Goal: Information Seeking & Learning: Learn about a topic

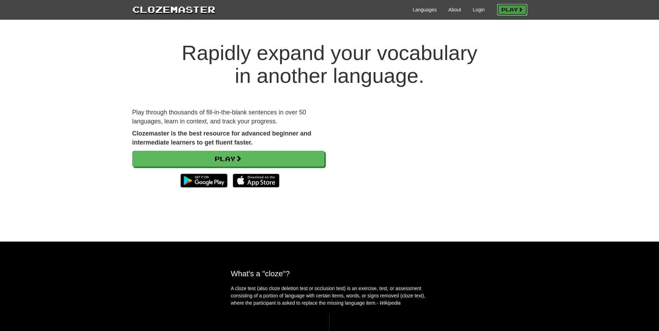
click at [497, 12] on link "Play" at bounding box center [512, 10] width 30 height 12
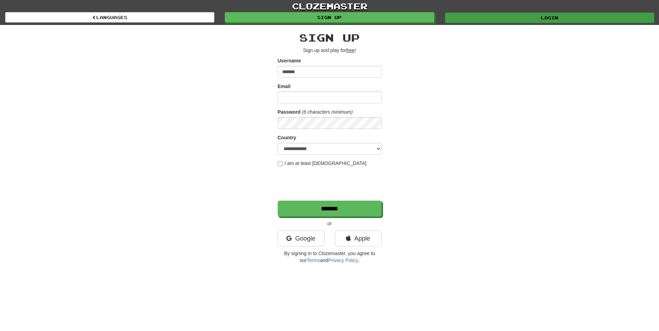
type input "*******"
click at [498, 20] on link "Login" at bounding box center [549, 17] width 209 height 10
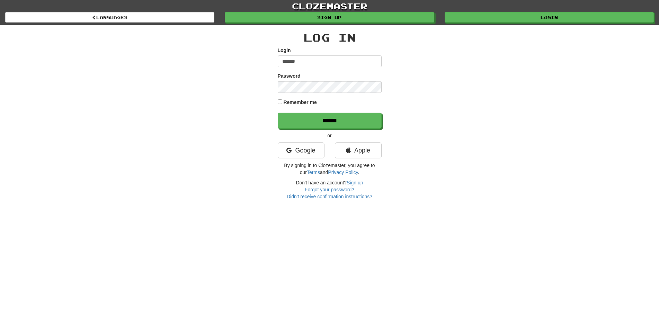
click at [298, 100] on label "Remember me" at bounding box center [300, 102] width 34 height 7
click at [317, 128] on input "******" at bounding box center [330, 121] width 104 height 16
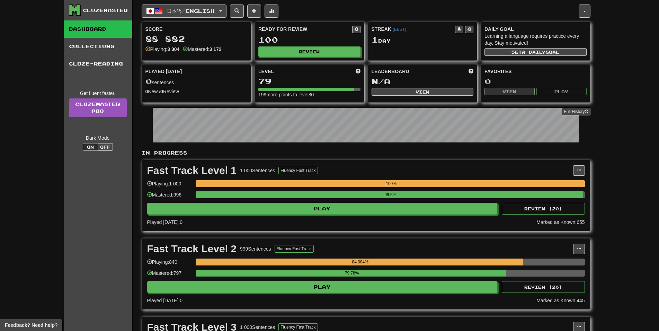
click at [302, 46] on div "Ready for Review 100 Review" at bounding box center [309, 41] width 109 height 38
click at [344, 55] on button "Review" at bounding box center [310, 52] width 102 height 10
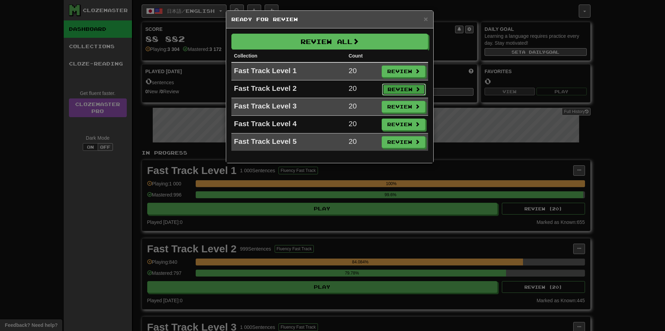
click at [396, 86] on button "Review" at bounding box center [404, 89] width 44 height 12
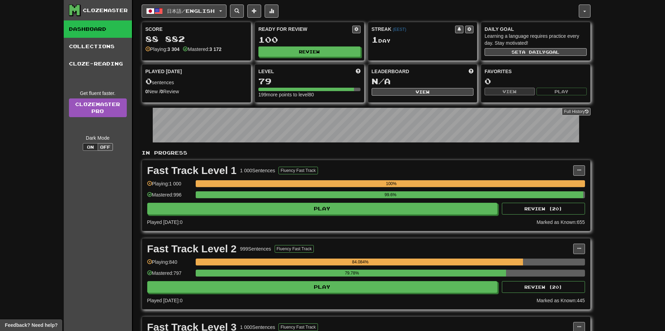
select select "**"
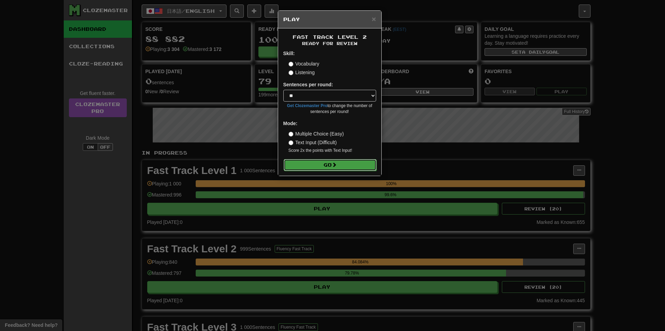
click at [346, 163] on button "Go" at bounding box center [329, 165] width 93 height 12
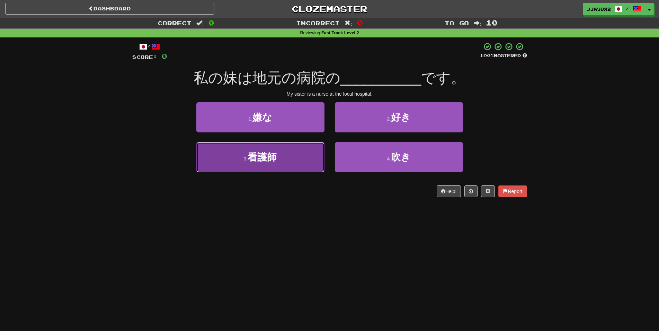
click at [277, 164] on button "3 . 看護師" at bounding box center [260, 157] width 128 height 30
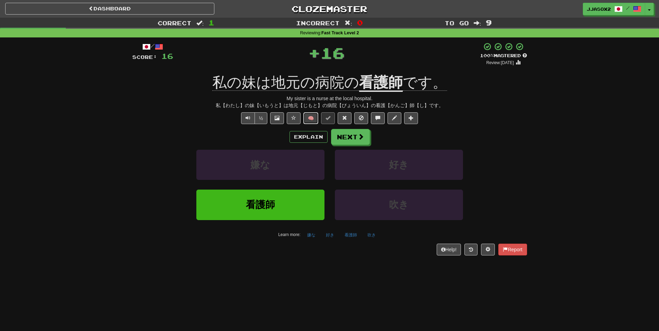
click at [311, 118] on button "🧠" at bounding box center [310, 118] width 15 height 12
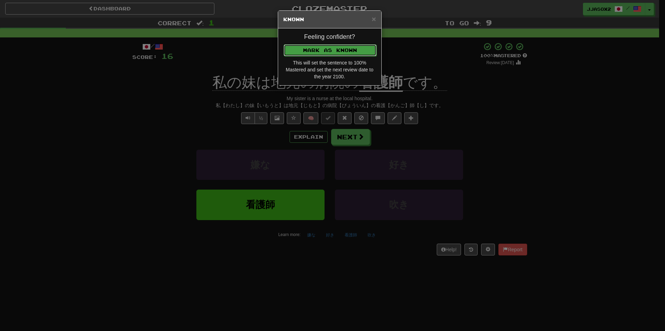
click at [362, 44] on button "Mark as Known" at bounding box center [329, 50] width 93 height 12
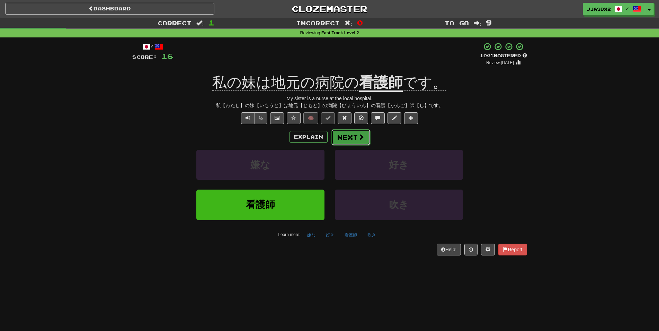
click at [345, 134] on button "Next" at bounding box center [350, 137] width 39 height 16
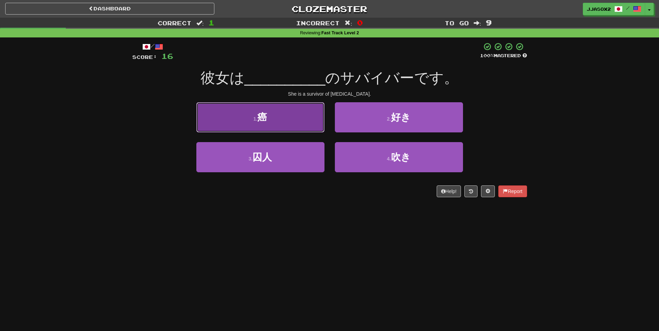
click at [295, 128] on button "1 . 癌" at bounding box center [260, 117] width 128 height 30
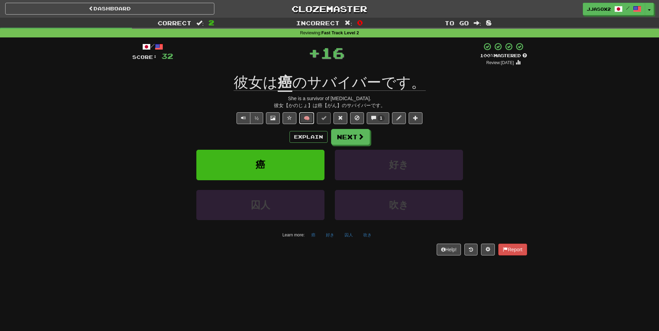
click at [301, 115] on button "🧠" at bounding box center [306, 118] width 15 height 12
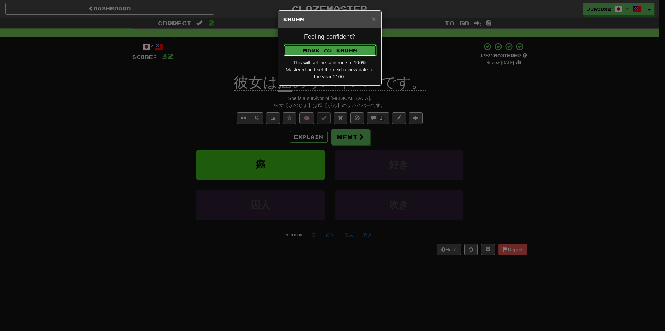
click at [345, 47] on button "Mark as Known" at bounding box center [329, 50] width 93 height 12
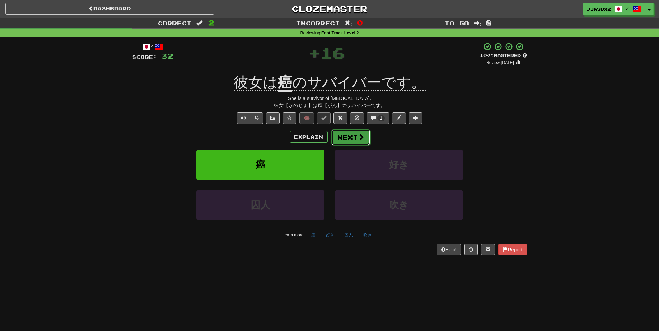
click at [340, 132] on button "Next" at bounding box center [350, 137] width 39 height 16
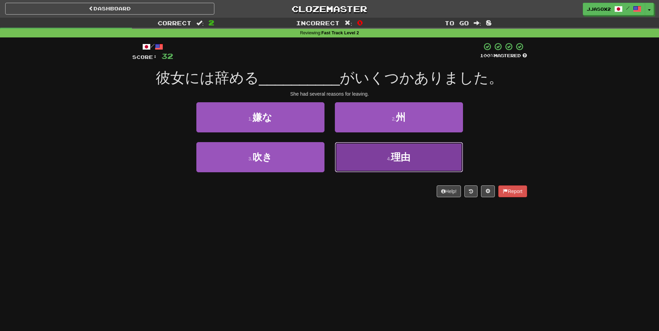
click at [340, 150] on button "4 . 理由" at bounding box center [399, 157] width 128 height 30
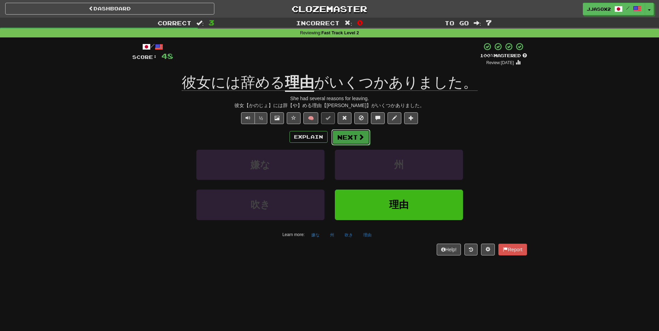
click at [340, 139] on button "Next" at bounding box center [350, 137] width 39 height 16
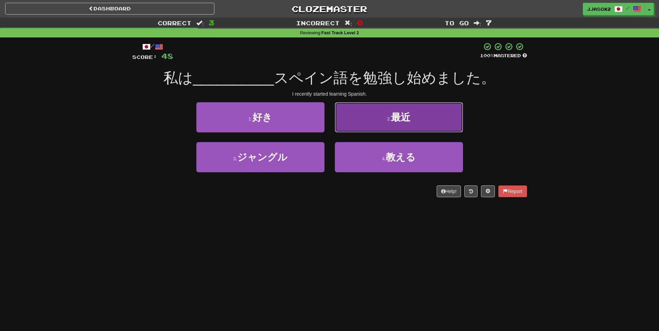
click at [354, 119] on button "2 . 最近" at bounding box center [399, 117] width 128 height 30
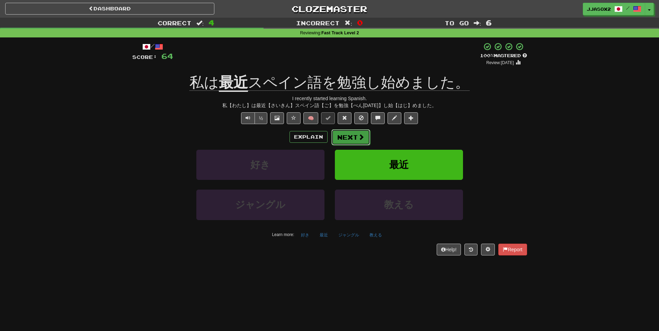
click at [346, 136] on button "Next" at bounding box center [350, 137] width 39 height 16
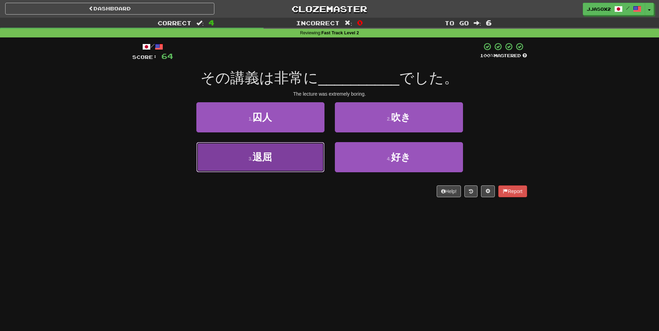
click at [309, 151] on button "3 . 退屈" at bounding box center [260, 157] width 128 height 30
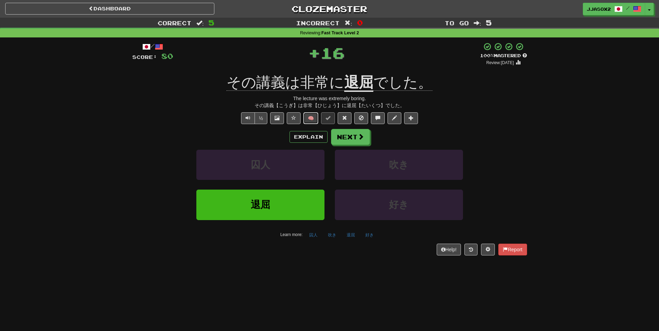
click at [309, 117] on button "🧠" at bounding box center [310, 118] width 15 height 12
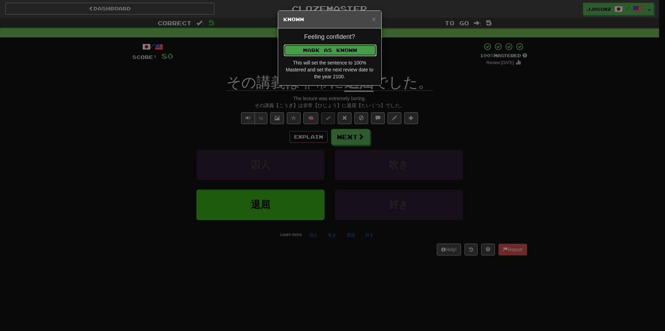
click at [352, 55] on button "Mark as Known" at bounding box center [329, 50] width 93 height 12
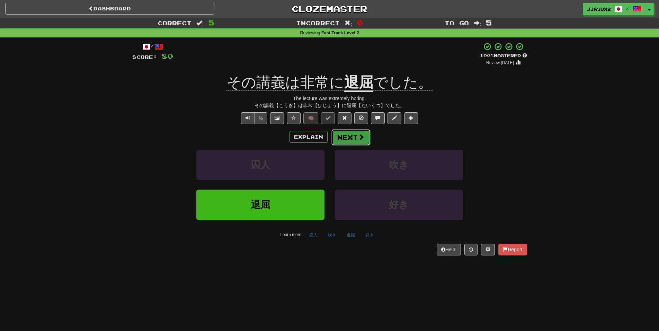
click at [347, 138] on button "Next" at bounding box center [350, 137] width 39 height 16
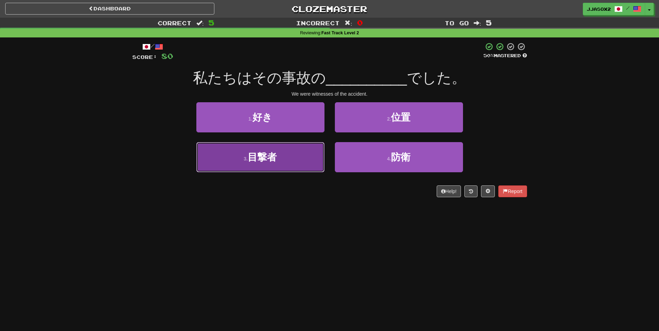
click at [308, 151] on button "3 . 目撃者" at bounding box center [260, 157] width 128 height 30
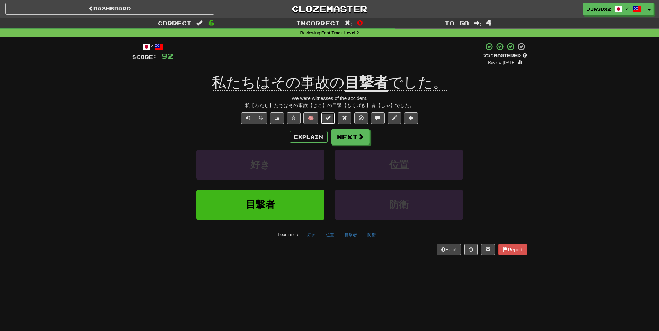
click at [328, 123] on button at bounding box center [328, 118] width 14 height 12
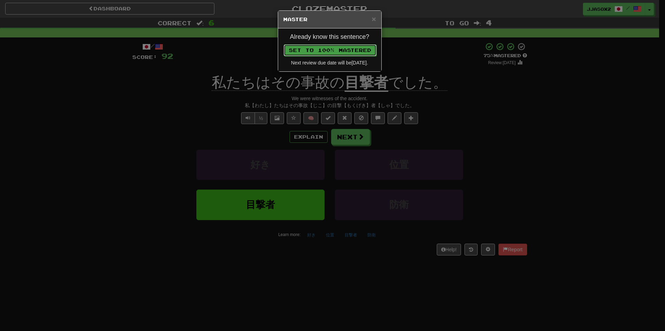
click at [353, 54] on button "Set to 100% Mastered" at bounding box center [329, 50] width 93 height 12
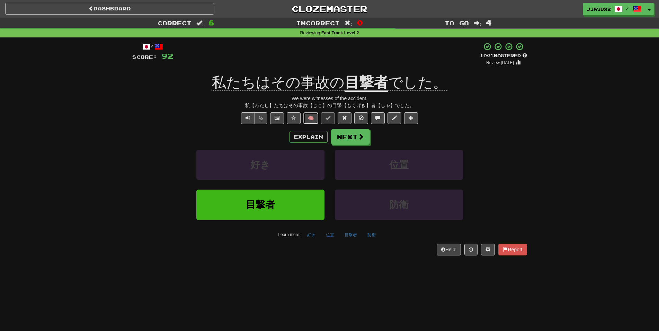
click at [307, 119] on button "🧠" at bounding box center [310, 118] width 15 height 12
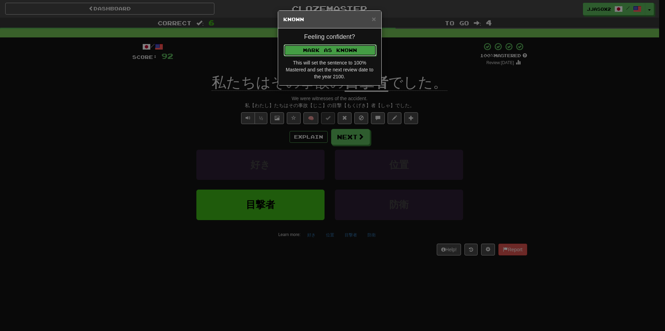
click at [350, 52] on button "Mark as Known" at bounding box center [329, 50] width 93 height 12
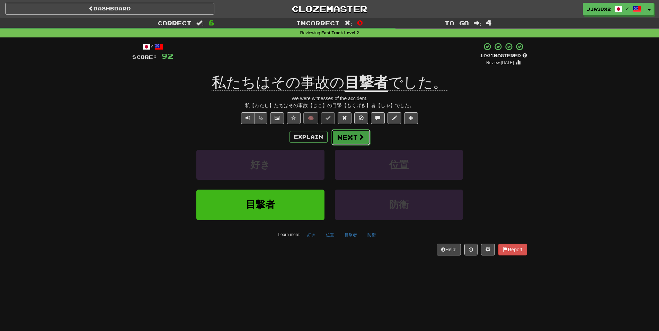
click at [354, 137] on button "Next" at bounding box center [350, 137] width 39 height 16
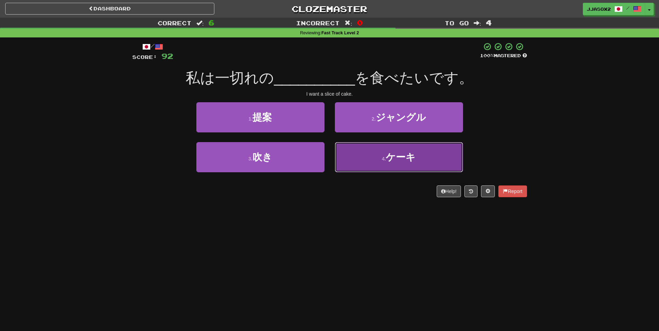
click at [379, 152] on button "4 . ケーキ" at bounding box center [399, 157] width 128 height 30
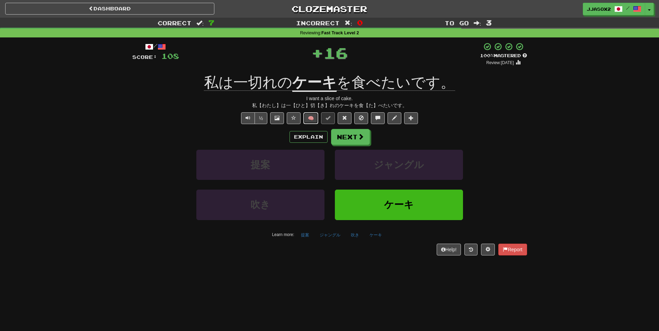
click at [313, 118] on button "🧠" at bounding box center [310, 118] width 15 height 12
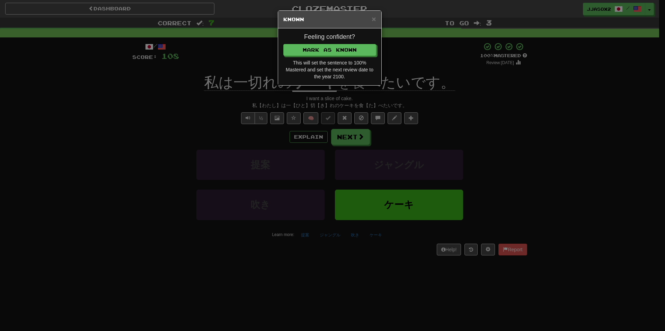
click at [356, 56] on div "Feeling confident? Mark as Known This will set the sentence to 100% Mastered an…" at bounding box center [329, 56] width 103 height 57
click at [359, 49] on button "Mark as Known" at bounding box center [329, 50] width 93 height 12
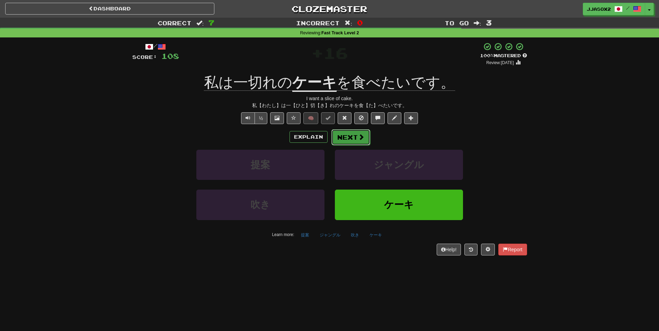
click at [347, 138] on button "Next" at bounding box center [350, 137] width 39 height 16
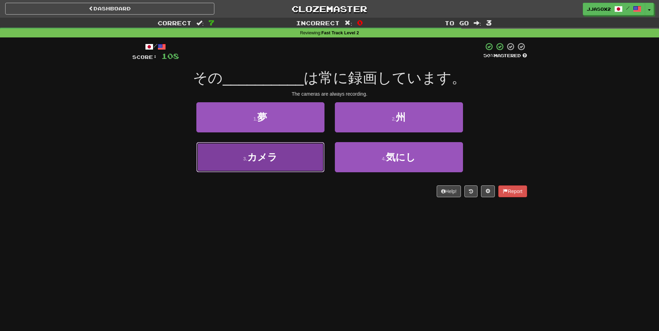
click at [311, 152] on button "3 . カメラ" at bounding box center [260, 157] width 128 height 30
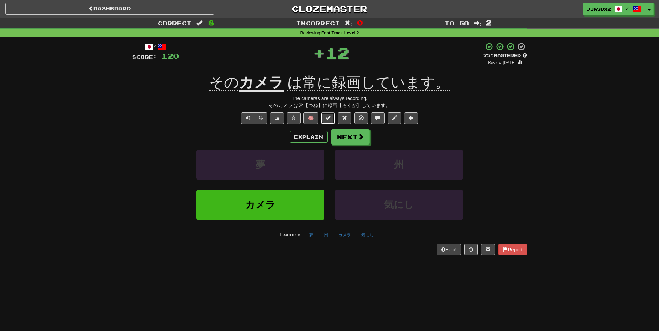
click at [322, 120] on button at bounding box center [328, 118] width 14 height 12
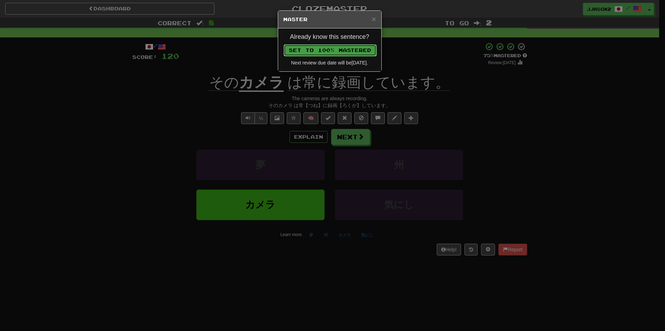
click at [366, 53] on button "Set to 100% Mastered" at bounding box center [329, 50] width 93 height 12
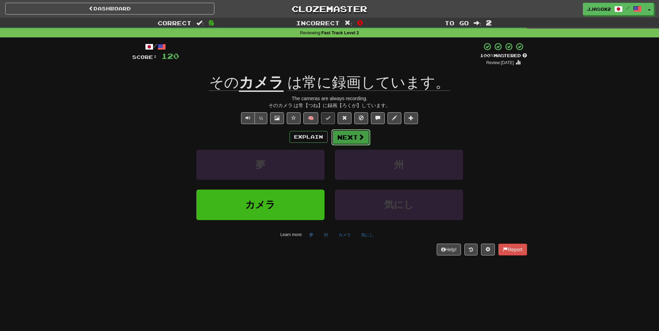
click at [343, 134] on button "Next" at bounding box center [350, 137] width 39 height 16
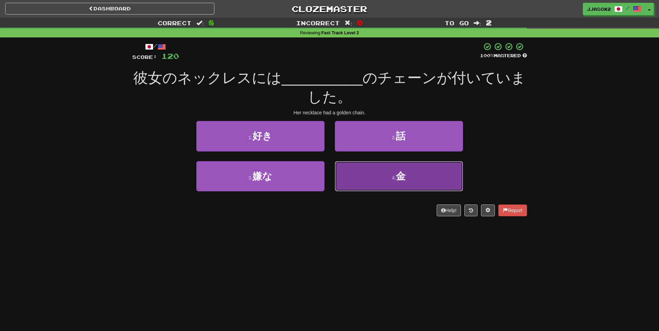
click at [371, 174] on button "4 . 金" at bounding box center [399, 176] width 128 height 30
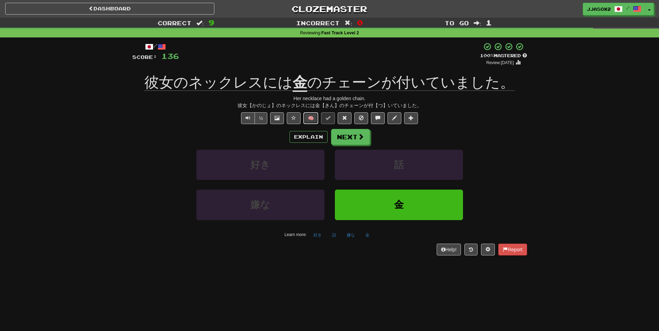
click at [315, 120] on button "🧠" at bounding box center [310, 118] width 15 height 12
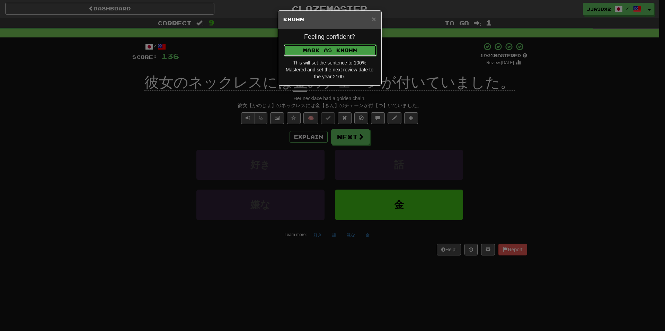
click at [333, 48] on button "Mark as Known" at bounding box center [329, 50] width 93 height 12
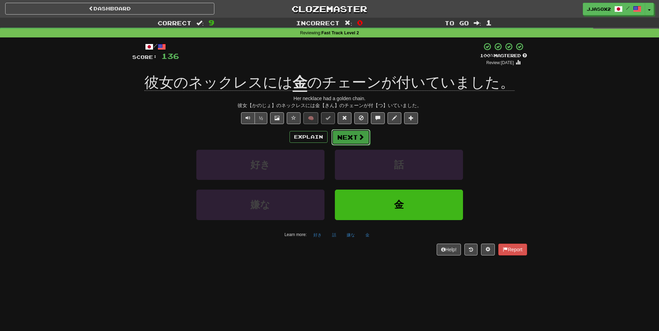
click at [346, 133] on button "Next" at bounding box center [350, 137] width 39 height 16
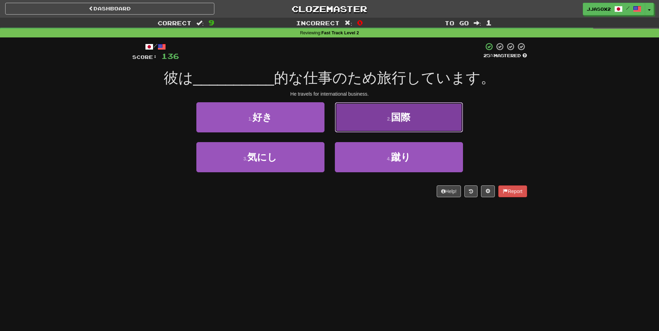
click at [357, 114] on button "2 . 国際" at bounding box center [399, 117] width 128 height 30
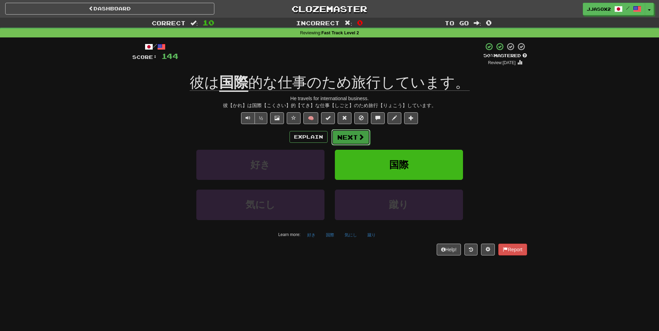
click at [350, 137] on button "Next" at bounding box center [350, 137] width 39 height 16
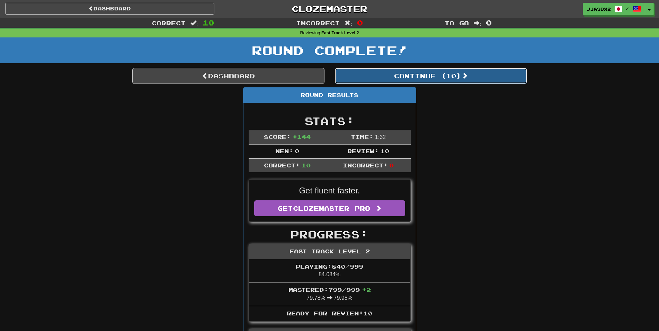
click at [400, 76] on button "Continue ( 10 )" at bounding box center [431, 76] width 192 height 16
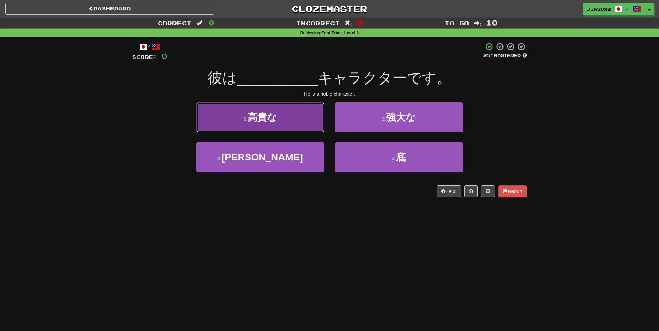
click at [303, 117] on button "1 . 高貴な" at bounding box center [260, 117] width 128 height 30
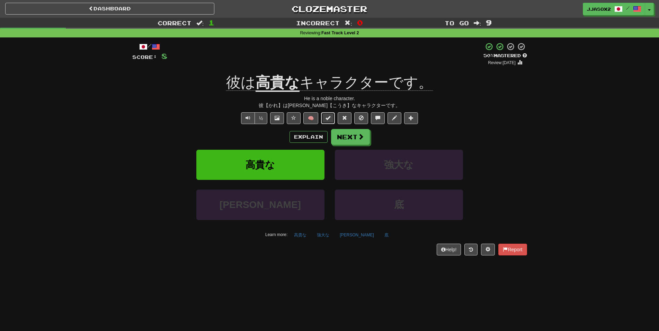
click at [333, 119] on button at bounding box center [328, 118] width 14 height 12
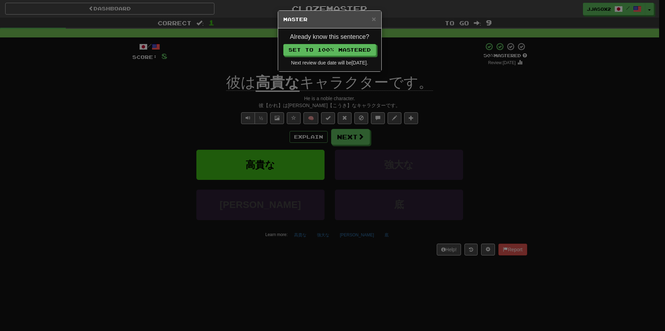
click at [352, 41] on div "Already know this sentence? Set to 100% Mastered Next review due date will be 2…" at bounding box center [329, 49] width 103 height 43
click at [352, 44] on button "Set to 100% Mastered" at bounding box center [329, 50] width 93 height 12
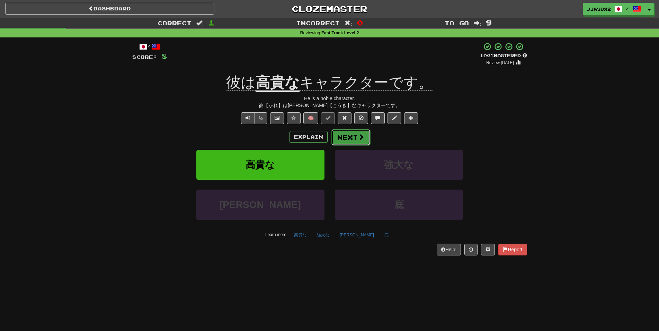
click at [352, 137] on button "Next" at bounding box center [350, 137] width 39 height 16
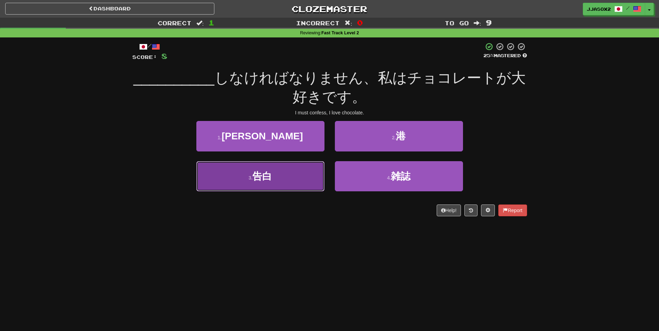
click at [299, 176] on button "3 . 告白" at bounding box center [260, 176] width 128 height 30
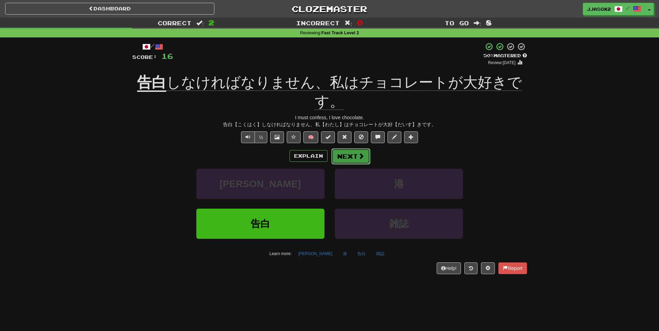
click at [345, 155] on button "Next" at bounding box center [350, 156] width 39 height 16
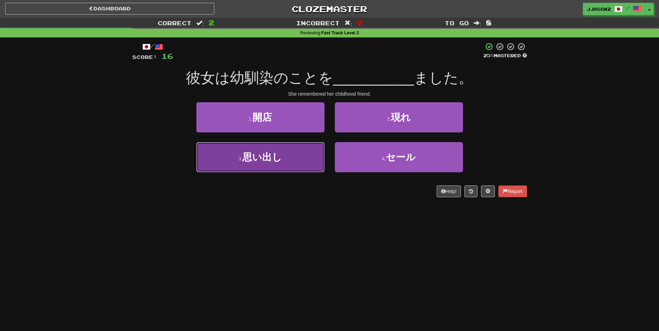
click at [299, 160] on button "3 . 思い出し" at bounding box center [260, 157] width 128 height 30
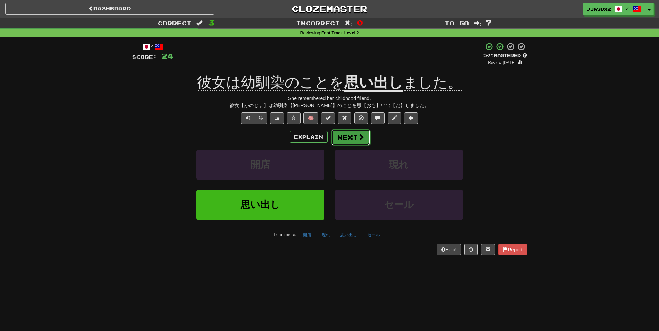
click at [352, 131] on button "Next" at bounding box center [350, 137] width 39 height 16
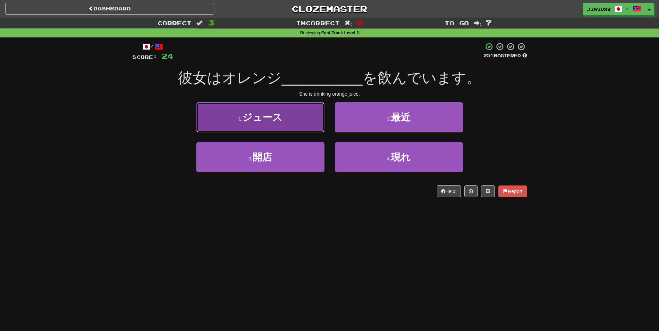
click at [306, 116] on button "1 . ジュース" at bounding box center [260, 117] width 128 height 30
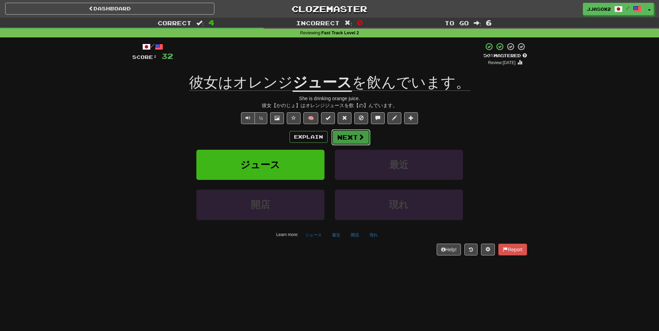
click at [346, 136] on button "Next" at bounding box center [350, 137] width 39 height 16
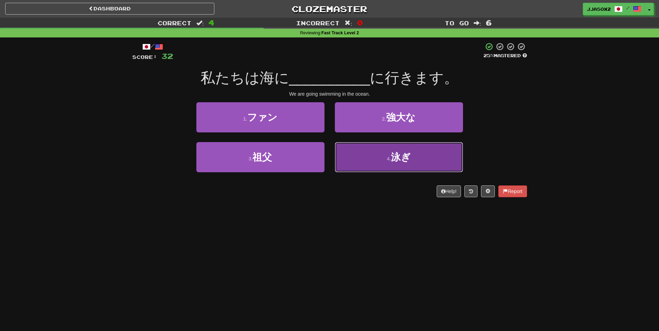
click at [389, 161] on small "4 ." at bounding box center [389, 159] width 4 height 6
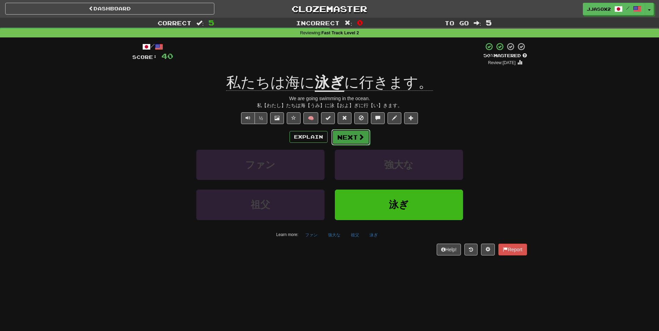
click at [354, 135] on button "Next" at bounding box center [350, 137] width 39 height 16
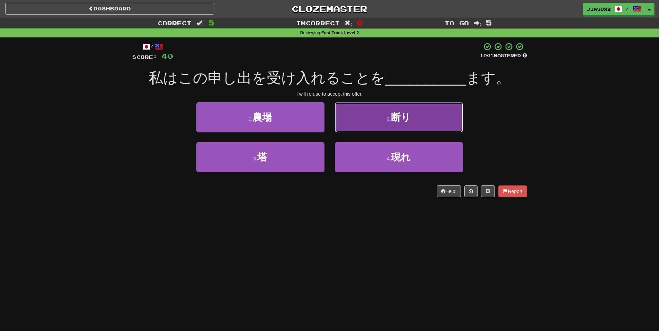
click at [362, 112] on button "2 . 断り" at bounding box center [399, 117] width 128 height 30
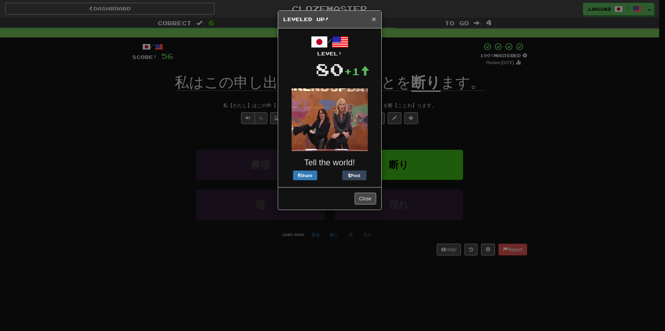
click at [374, 20] on span "×" at bounding box center [373, 19] width 4 height 8
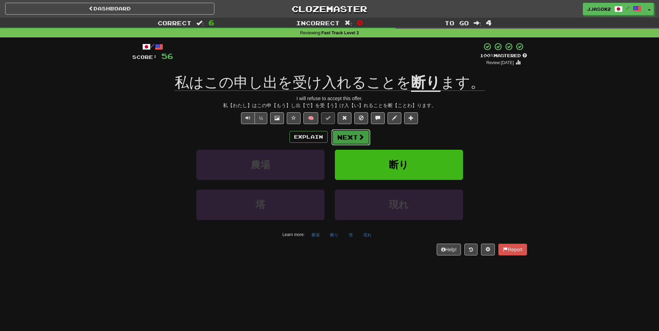
click at [359, 136] on span at bounding box center [361, 137] width 6 height 6
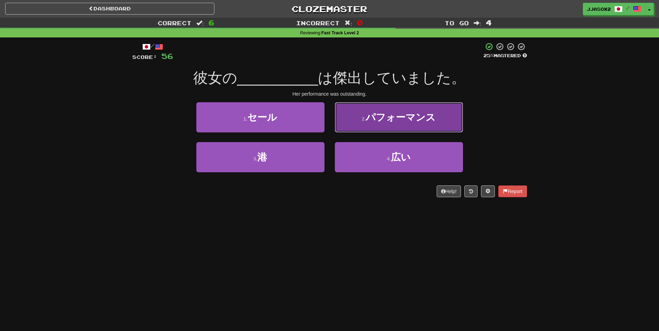
click at [370, 123] on button "2 . パフォーマンス" at bounding box center [399, 117] width 128 height 30
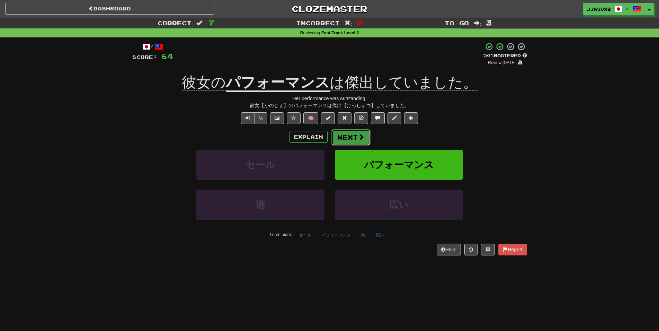
click at [348, 136] on button "Next" at bounding box center [350, 137] width 39 height 16
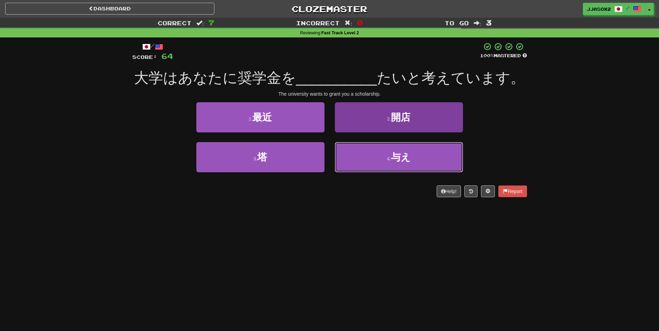
click at [381, 156] on button "4 . 与え" at bounding box center [399, 157] width 128 height 30
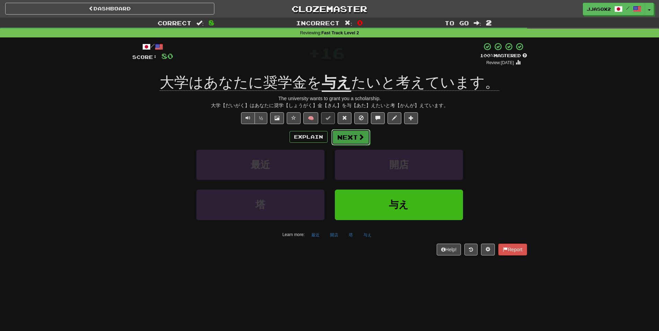
click at [367, 134] on button "Next" at bounding box center [350, 137] width 39 height 16
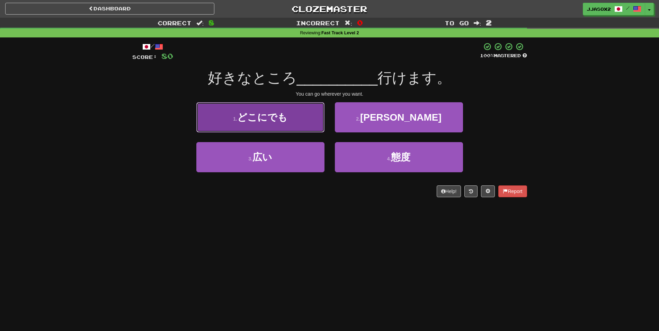
click at [299, 127] on button "1 . どこにでも" at bounding box center [260, 117] width 128 height 30
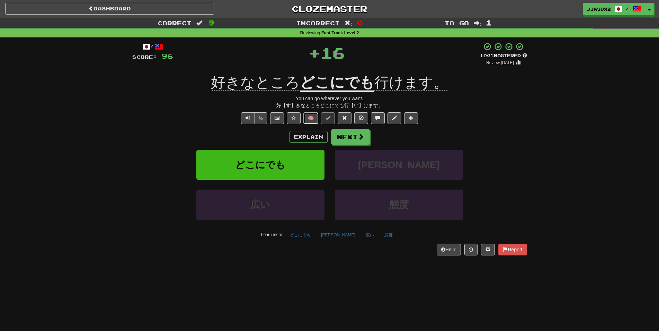
click at [316, 116] on button "🧠" at bounding box center [310, 118] width 15 height 12
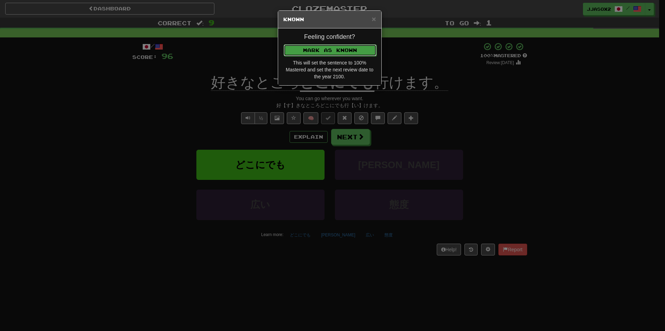
click at [371, 50] on button "Mark as Known" at bounding box center [329, 50] width 93 height 12
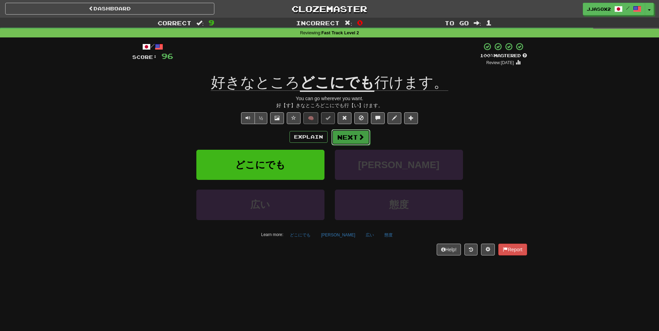
click at [363, 141] on button "Next" at bounding box center [350, 137] width 39 height 16
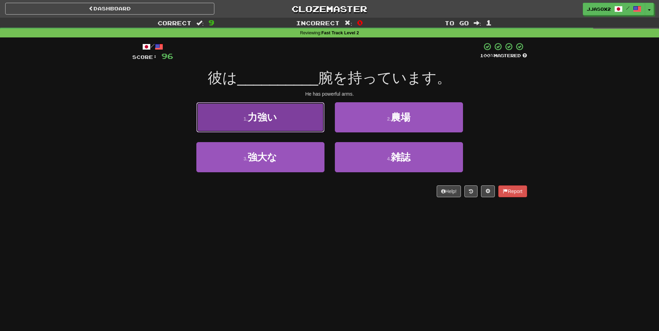
click at [311, 126] on button "1 . 力強い" at bounding box center [260, 117] width 128 height 30
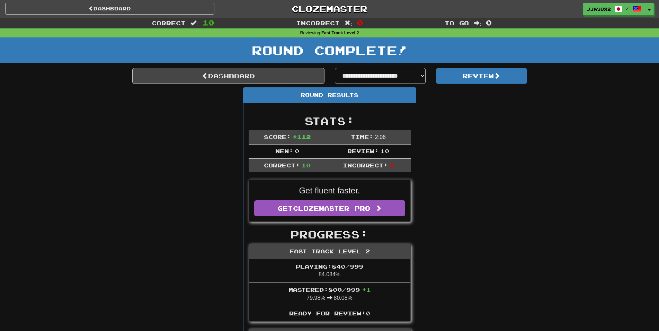
click at [341, 44] on h1 "Round Complete!" at bounding box center [329, 50] width 654 height 14
click at [290, 75] on link "Dashboard" at bounding box center [228, 76] width 192 height 16
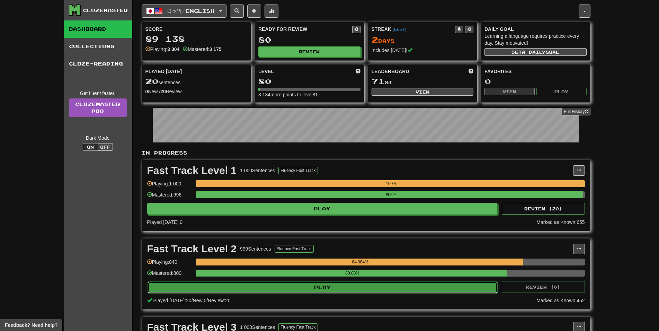
click at [362, 288] on button "Play" at bounding box center [322, 287] width 350 height 12
select select "**"
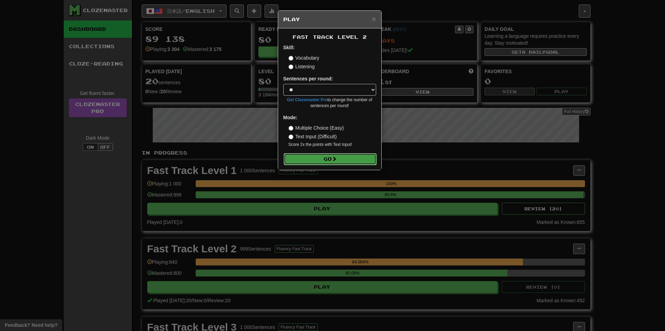
click at [348, 164] on button "Go" at bounding box center [329, 159] width 93 height 12
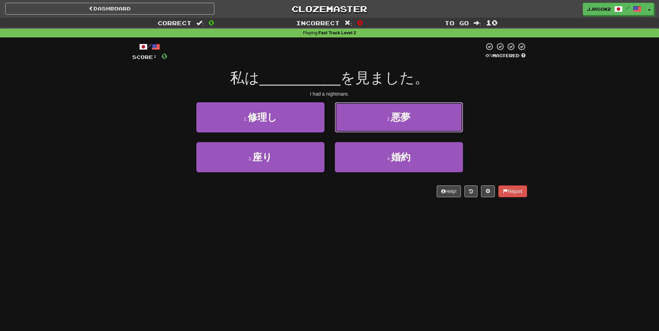
click at [372, 121] on button "2 . 悪夢" at bounding box center [399, 117] width 128 height 30
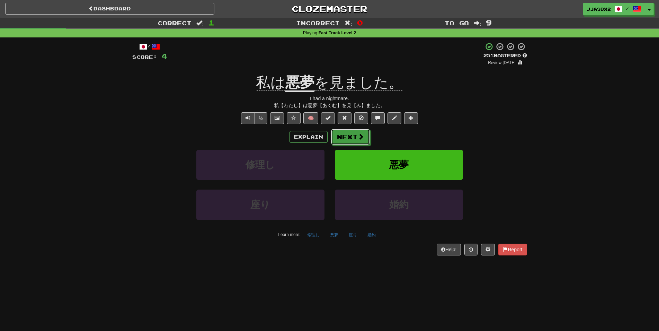
drag, startPoint x: 348, startPoint y: 141, endPoint x: 328, endPoint y: 118, distance: 29.7
click at [328, 118] on div "/ Score: 4 + 4 25 % Mastered Review: [DATE] 私は 悪夢 を見ました。 I had a nightmare. 私【わ…" at bounding box center [329, 148] width 395 height 213
click at [328, 118] on span at bounding box center [327, 117] width 5 height 5
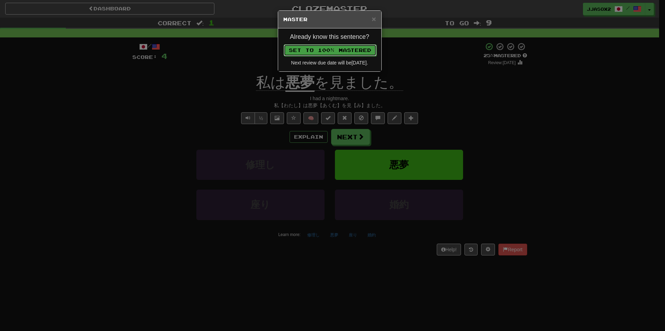
click at [344, 50] on button "Set to 100% Mastered" at bounding box center [329, 50] width 93 height 12
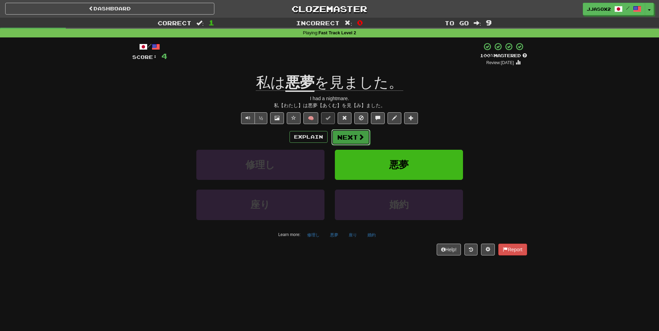
click at [361, 132] on button "Next" at bounding box center [350, 137] width 39 height 16
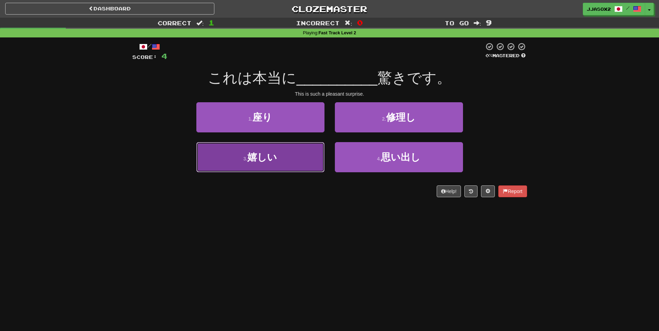
click at [308, 156] on button "3 . 嬉しい" at bounding box center [260, 157] width 128 height 30
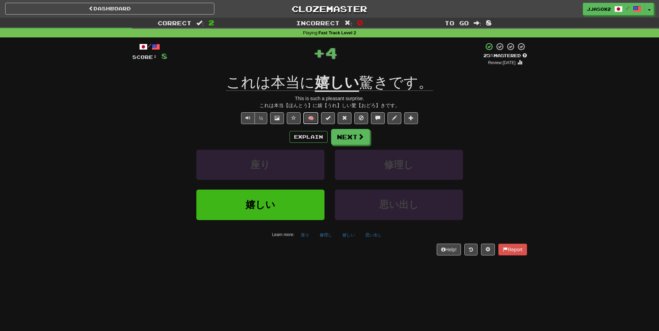
click at [310, 116] on button "🧠" at bounding box center [310, 118] width 15 height 12
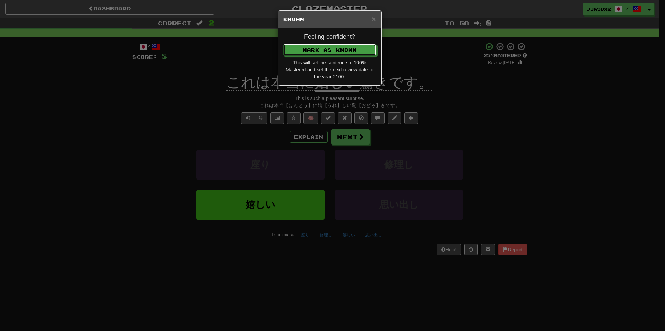
click at [349, 52] on button "Mark as Known" at bounding box center [329, 50] width 93 height 12
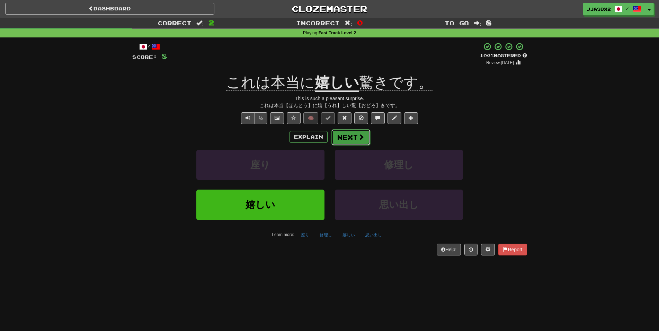
click at [367, 140] on button "Next" at bounding box center [350, 137] width 39 height 16
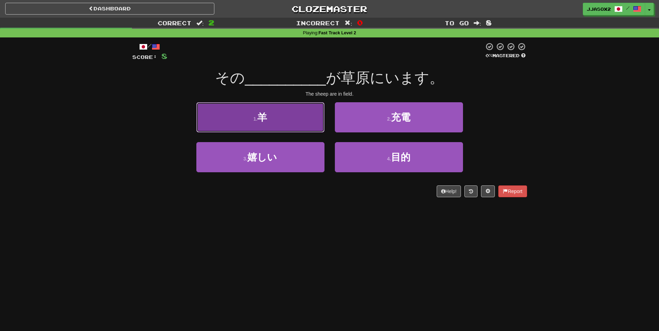
click at [292, 115] on button "1 . 羊" at bounding box center [260, 117] width 128 height 30
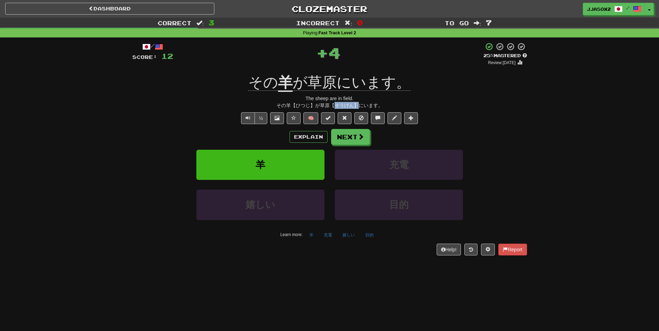
click at [360, 105] on div "その羊【ひつじ】が草原【そうげん】にいます。" at bounding box center [329, 105] width 395 height 7
click at [361, 105] on div "その羊【ひつじ】が草原【そうげん】にいます。" at bounding box center [329, 105] width 395 height 7
click at [345, 144] on button "Next" at bounding box center [350, 137] width 39 height 16
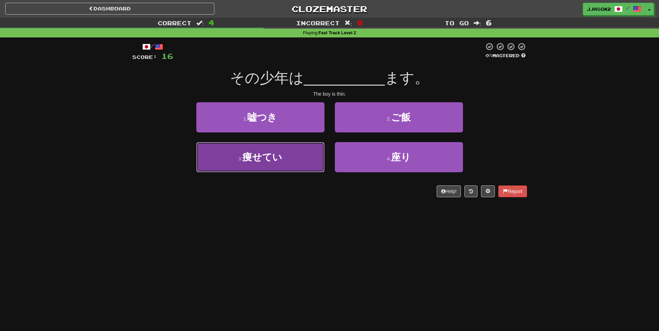
click at [302, 158] on button "3 . 痩せてい" at bounding box center [260, 157] width 128 height 30
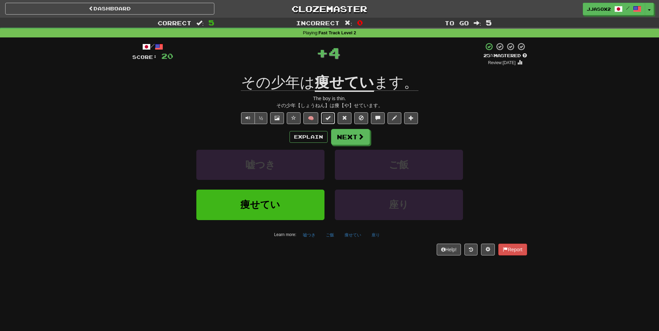
click at [327, 123] on button at bounding box center [328, 118] width 14 height 12
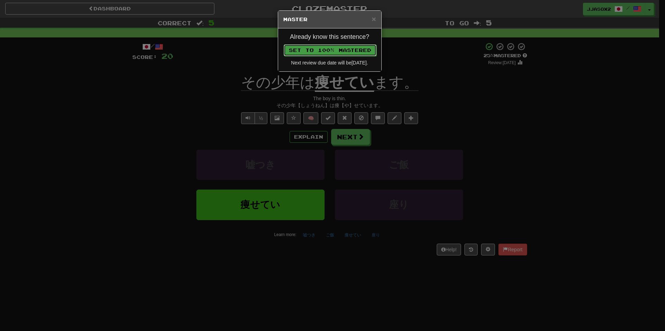
click at [365, 53] on button "Set to 100% Mastered" at bounding box center [329, 50] width 93 height 12
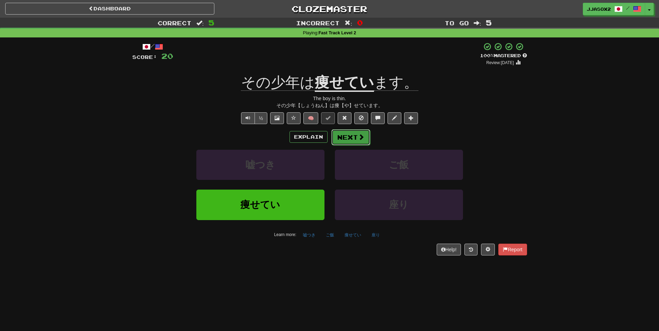
click at [360, 135] on span at bounding box center [361, 137] width 6 height 6
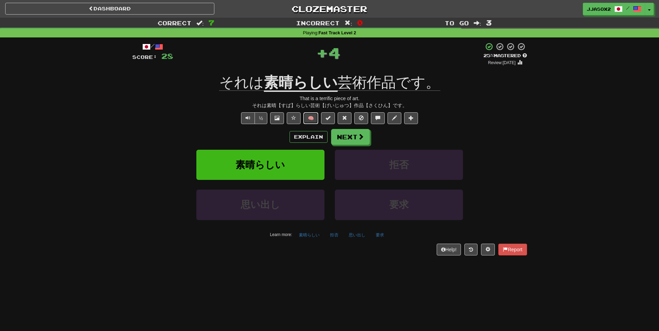
click at [315, 119] on button "🧠" at bounding box center [310, 118] width 15 height 12
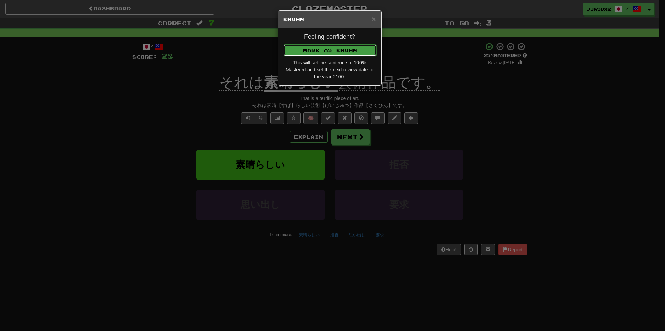
click at [358, 46] on button "Mark as Known" at bounding box center [329, 50] width 93 height 12
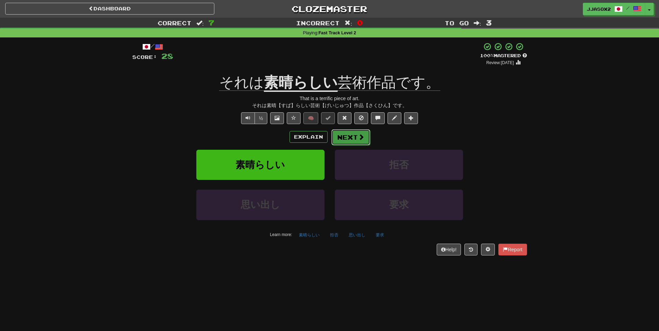
click at [354, 140] on button "Next" at bounding box center [350, 137] width 39 height 16
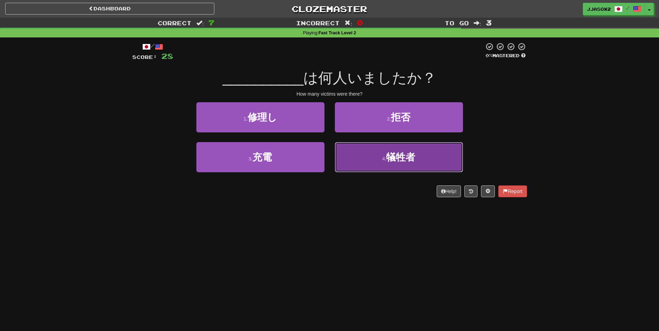
click at [382, 152] on button "4 . 犠牲者" at bounding box center [399, 157] width 128 height 30
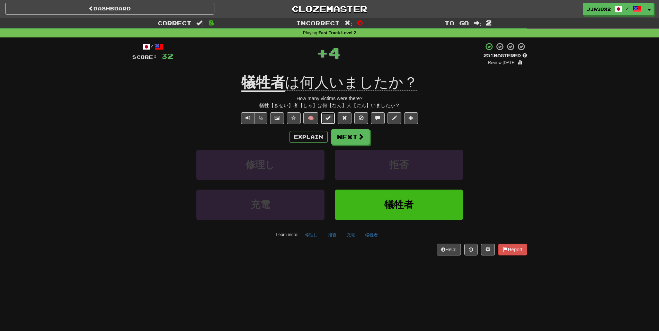
click at [327, 115] on span at bounding box center [327, 117] width 5 height 5
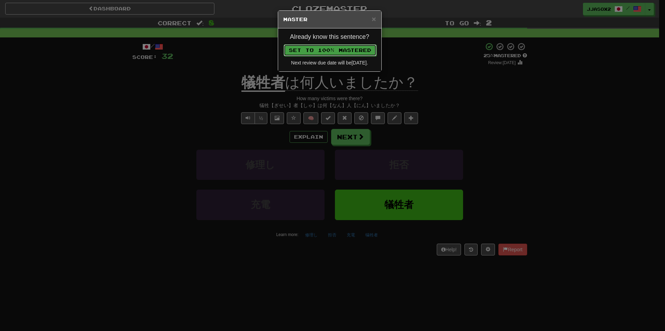
click at [345, 48] on button "Set to 100% Mastered" at bounding box center [329, 50] width 93 height 12
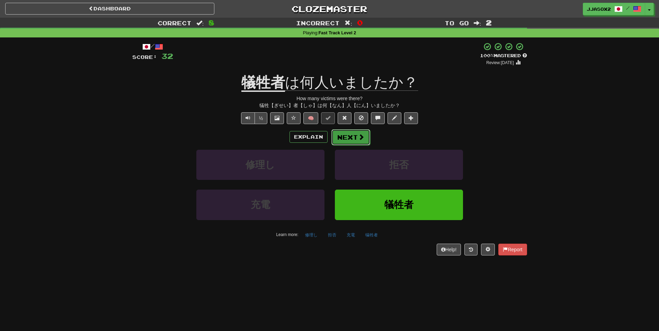
click at [349, 138] on button "Next" at bounding box center [350, 137] width 39 height 16
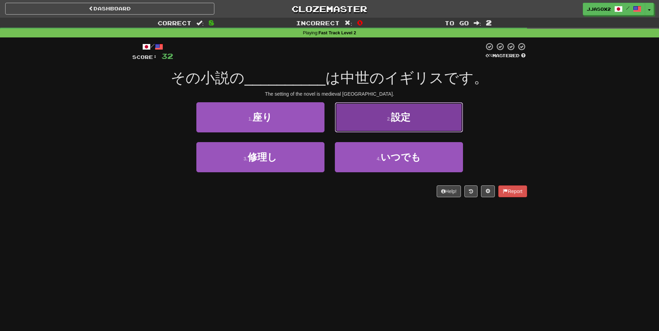
click at [382, 111] on button "2 . 設定" at bounding box center [399, 117] width 128 height 30
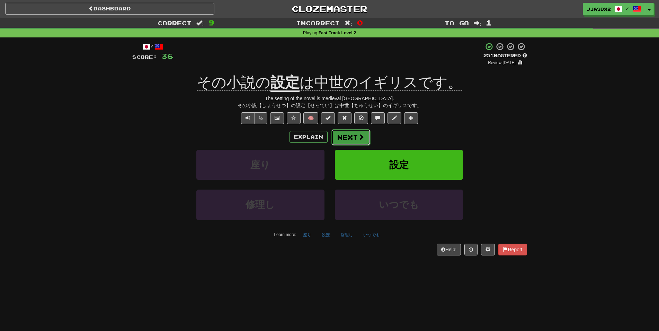
click at [339, 135] on button "Next" at bounding box center [350, 137] width 39 height 16
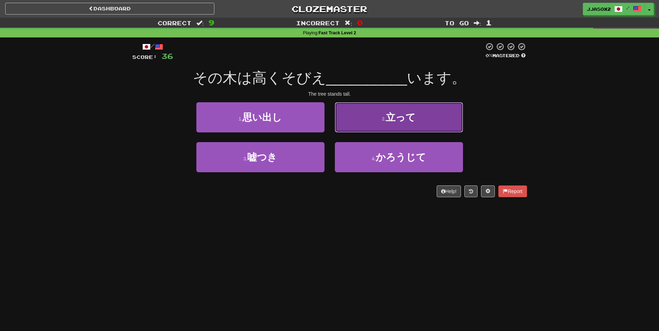
click at [365, 113] on button "2 . 立って" at bounding box center [399, 117] width 128 height 30
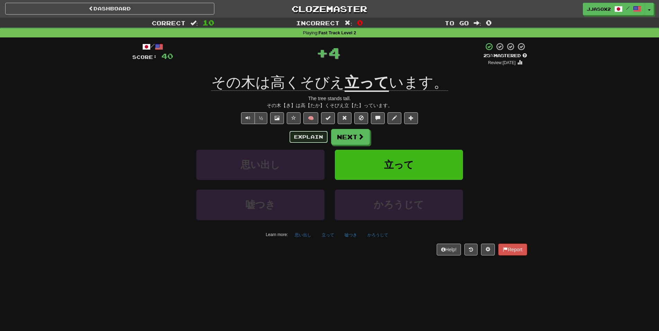
click at [316, 137] on button "Explain" at bounding box center [308, 137] width 38 height 12
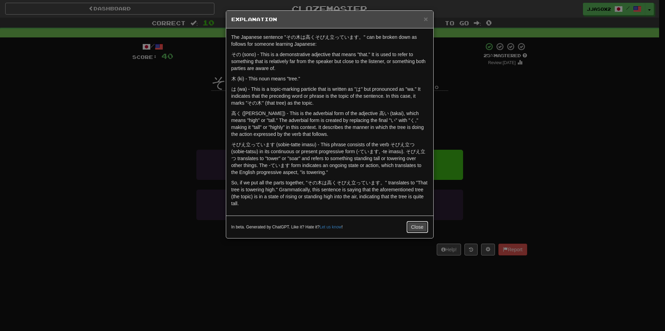
click at [419, 223] on button "Close" at bounding box center [416, 227] width 21 height 12
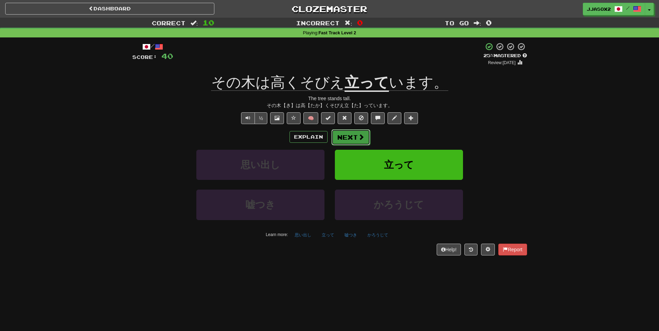
click at [344, 135] on button "Next" at bounding box center [350, 137] width 39 height 16
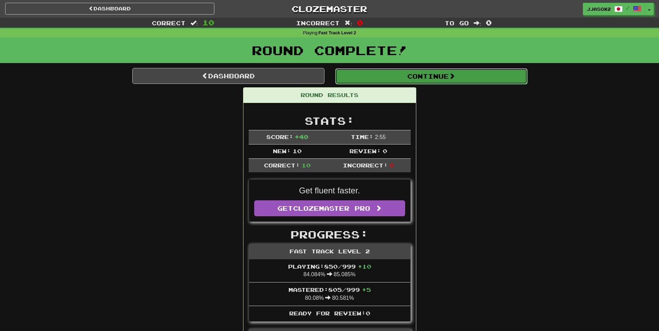
click at [431, 79] on button "Continue" at bounding box center [431, 76] width 192 height 16
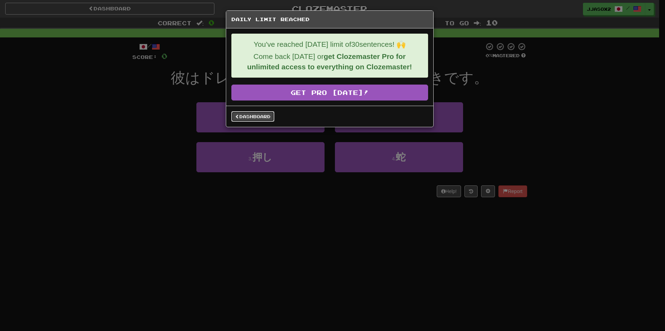
click at [251, 119] on link "Dashboard" at bounding box center [252, 116] width 43 height 10
